Goal: Task Accomplishment & Management: Use online tool/utility

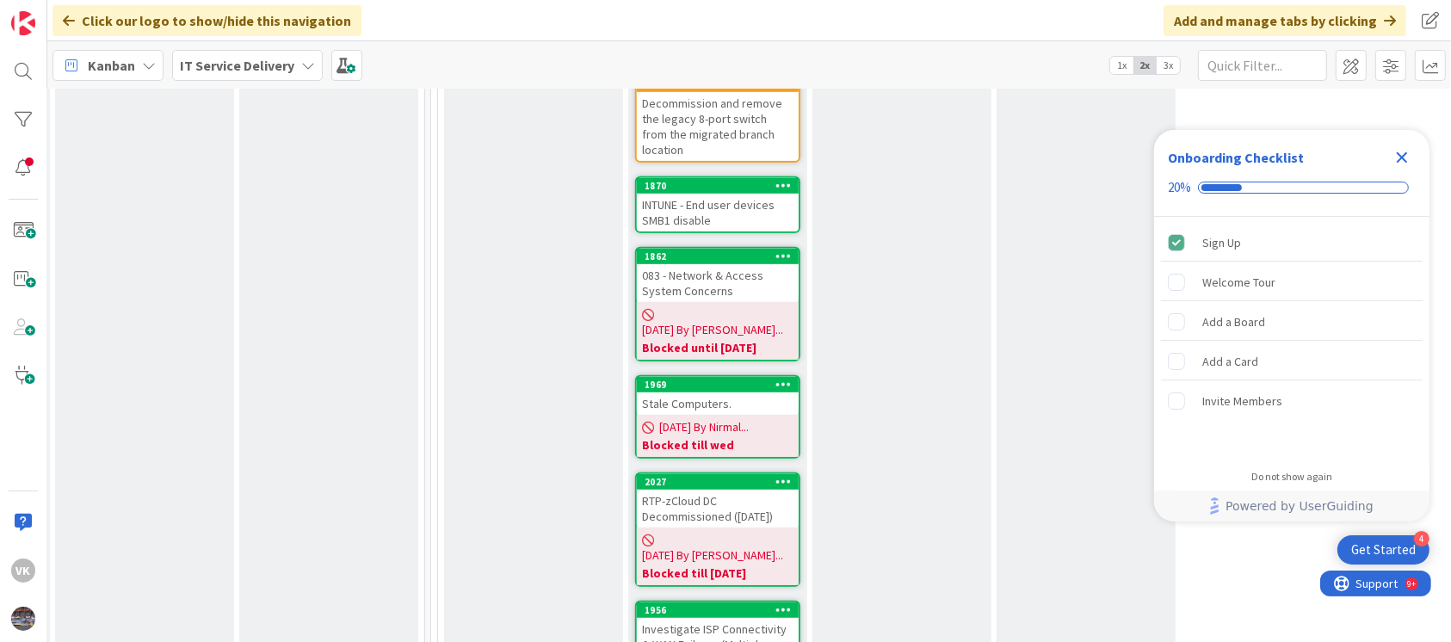
click at [719, 392] on div "Stale Computers." at bounding box center [718, 403] width 162 height 22
click at [1402, 152] on icon "Close Checklist" at bounding box center [1402, 157] width 21 height 21
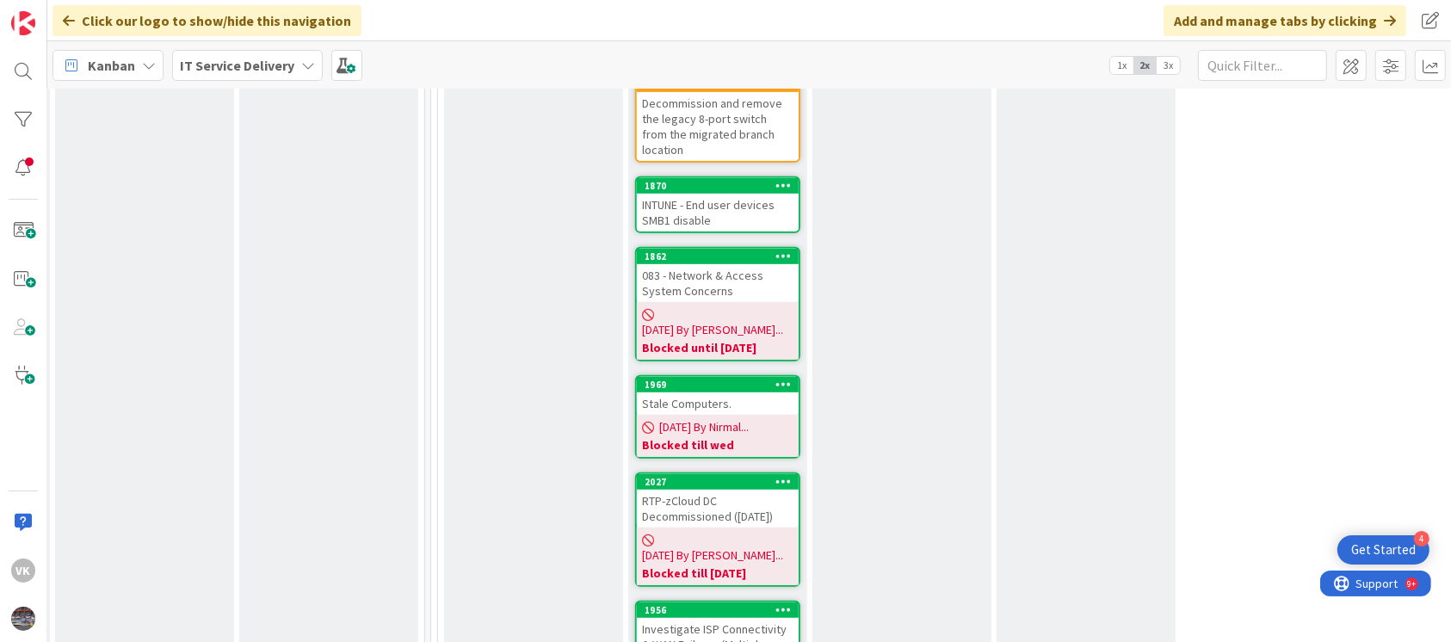
click at [685, 392] on div "Stale Computers." at bounding box center [718, 403] width 162 height 22
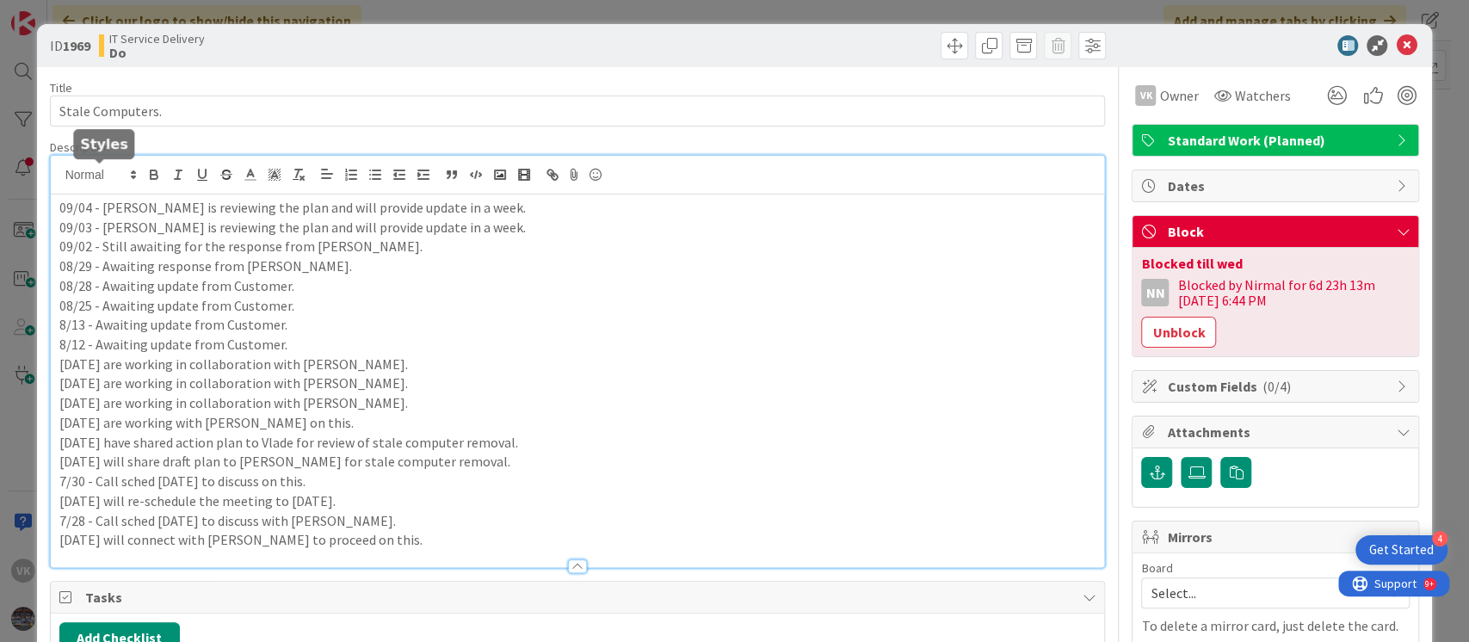
click at [61, 181] on div "09/04 - [PERSON_NAME] is reviewing the plan and will provide update in a week. …" at bounding box center [578, 361] width 1054 height 411
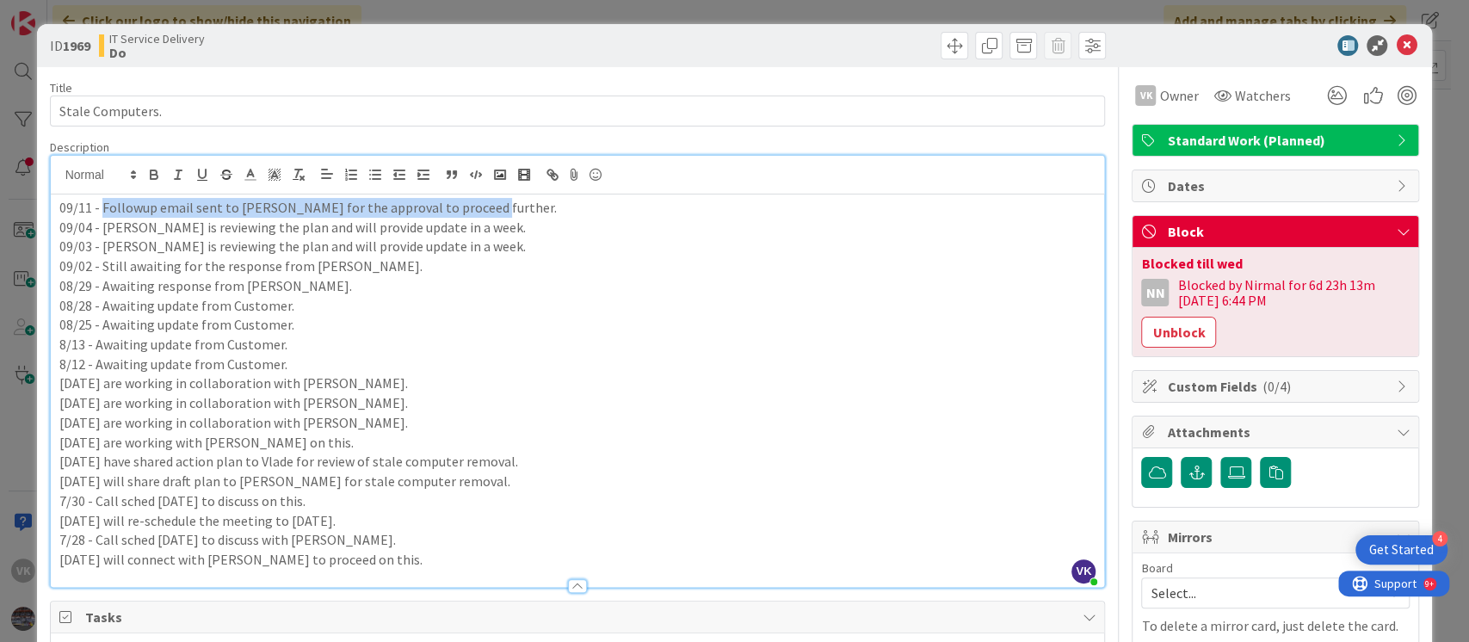
drag, startPoint x: 101, startPoint y: 211, endPoint x: 481, endPoint y: 208, distance: 380.4
click at [481, 208] on p "09/11 - Followup email sent to [PERSON_NAME] for the approval to proceed furthe…" at bounding box center [577, 208] width 1037 height 20
copy p "Followup email sent to [PERSON_NAME] for the approval to proceed further."
